Goal: Task Accomplishment & Management: Manage account settings

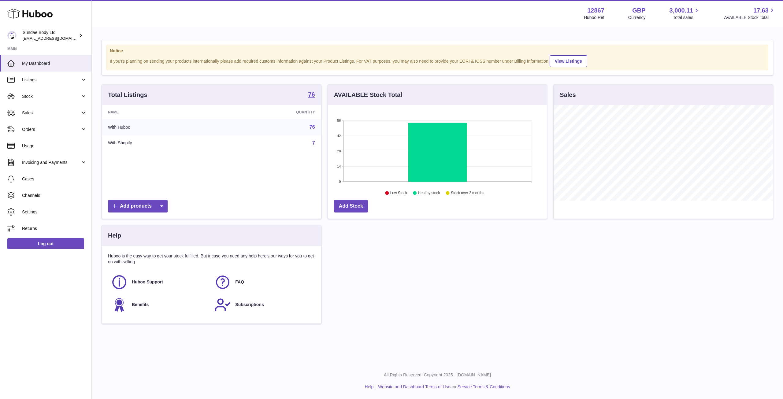
scroll to position [95, 219]
click at [48, 97] on span "Stock" at bounding box center [51, 97] width 58 height 6
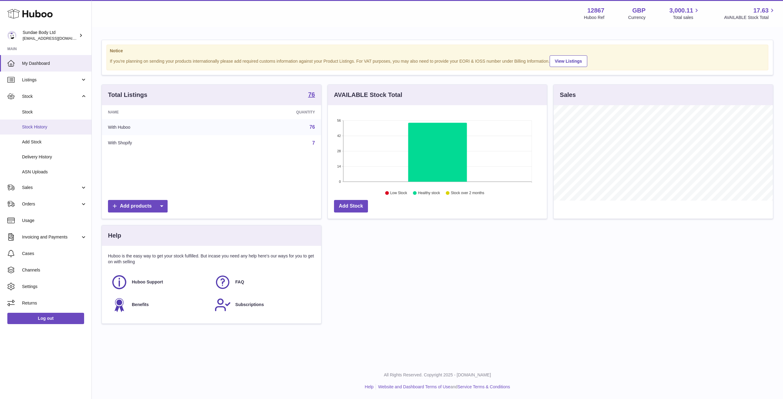
click at [42, 128] on span "Stock History" at bounding box center [54, 127] width 65 height 6
click at [32, 155] on span "Delivery History" at bounding box center [54, 157] width 65 height 6
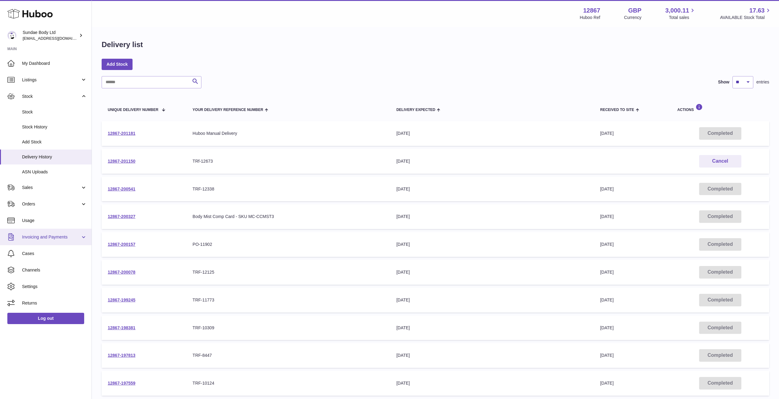
click at [50, 233] on link "Invoicing and Payments" at bounding box center [46, 237] width 92 height 17
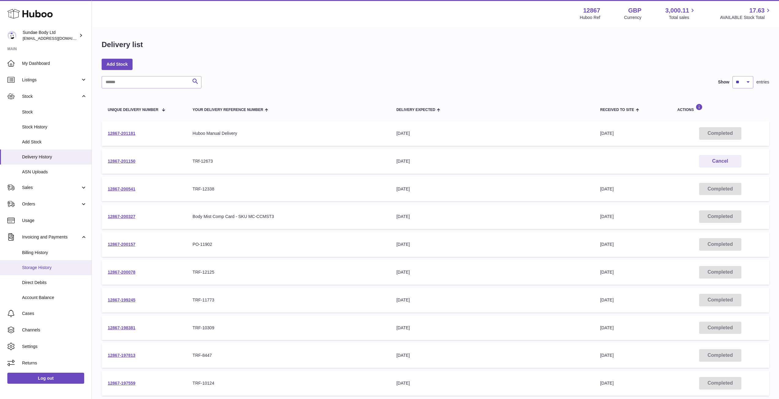
click at [45, 264] on link "Storage History" at bounding box center [46, 267] width 92 height 15
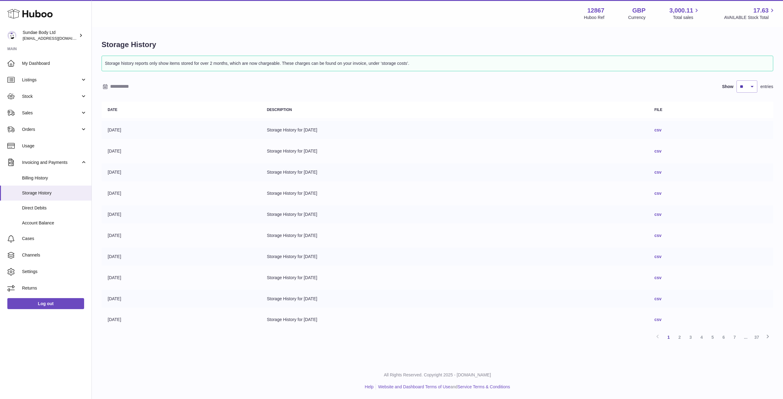
click at [662, 130] on link "csv" at bounding box center [658, 130] width 7 height 5
click at [43, 179] on span "Billing History" at bounding box center [54, 178] width 65 height 6
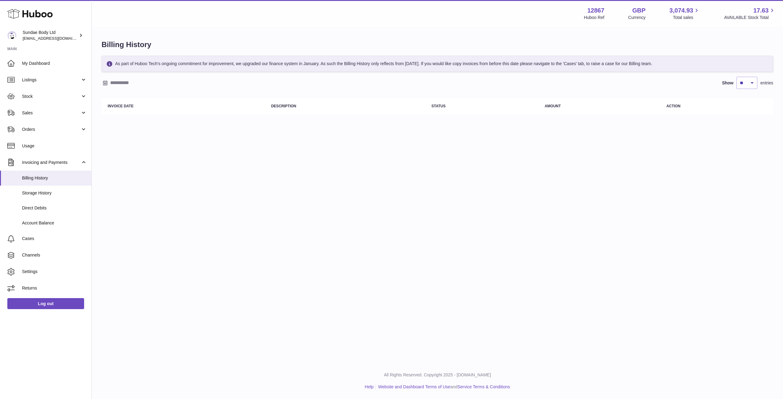
click at [140, 84] on input "text" at bounding box center [157, 83] width 95 height 10
click at [151, 82] on input "text" at bounding box center [157, 83] width 95 height 10
click at [144, 84] on input "text" at bounding box center [157, 83] width 95 height 10
click at [108, 97] on icon "button" at bounding box center [107, 95] width 7 height 7
click at [108, 97] on icon "button" at bounding box center [107, 95] width 2 height 4
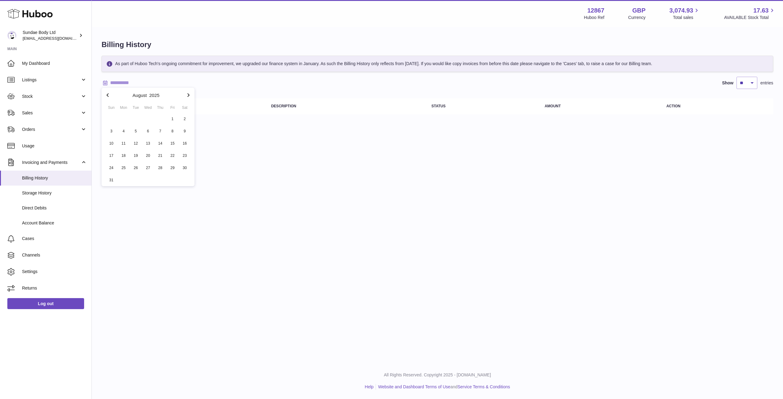
click at [108, 97] on icon "button" at bounding box center [107, 95] width 2 height 4
click at [137, 116] on span "1" at bounding box center [135, 119] width 11 height 11
click at [137, 117] on span "1" at bounding box center [135, 119] width 11 height 11
click at [173, 82] on input "**********" at bounding box center [157, 83] width 95 height 10
click at [191, 97] on icon "button" at bounding box center [188, 95] width 7 height 7
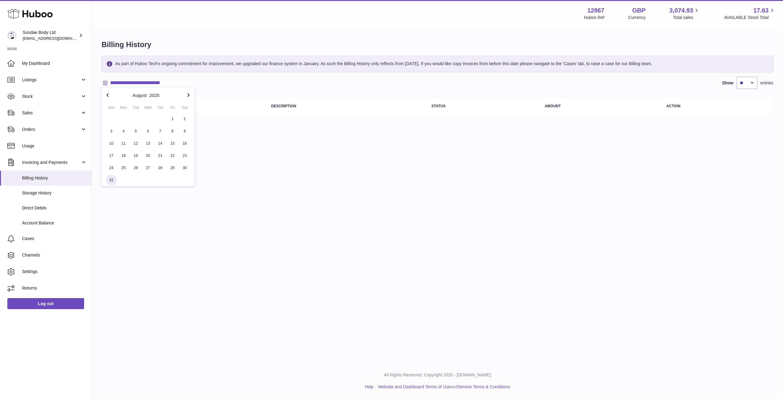
click at [111, 178] on span "31" at bounding box center [111, 180] width 11 height 11
click at [112, 177] on span "31" at bounding box center [111, 180] width 11 height 11
type input "**********"
